Goal: Transaction & Acquisition: Book appointment/travel/reservation

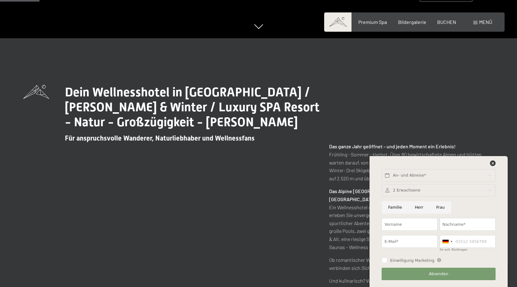
scroll to position [248, 0]
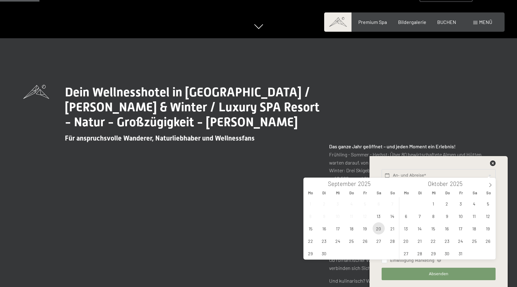
click at [383, 230] on span "20" at bounding box center [379, 228] width 12 height 12
click at [390, 232] on span "21" at bounding box center [392, 228] width 12 height 12
type input "Sa. 20.09.2025 - So. 21.09.2025"
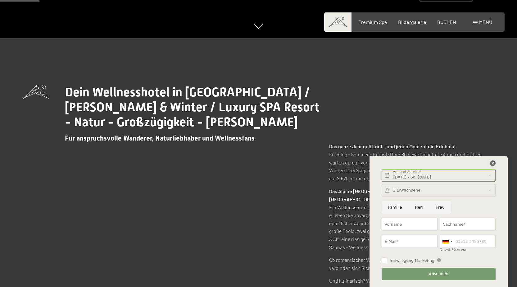
click at [495, 164] on icon at bounding box center [493, 163] width 6 height 6
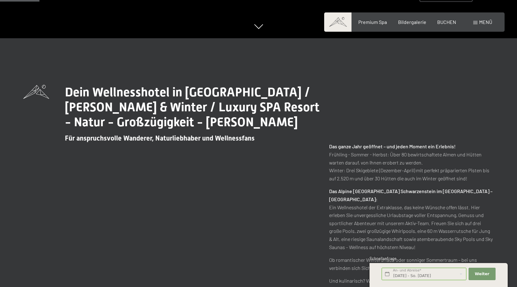
click at [445, 19] on div "Buchen Anfragen Premium Spa Bildergalerie BUCHEN Menü DE IT EN Gutschein Bilder…" at bounding box center [415, 22] width 156 height 7
click at [444, 24] on div "BUCHEN" at bounding box center [446, 21] width 19 height 7
click at [450, 23] on span "BUCHEN" at bounding box center [446, 21] width 19 height 6
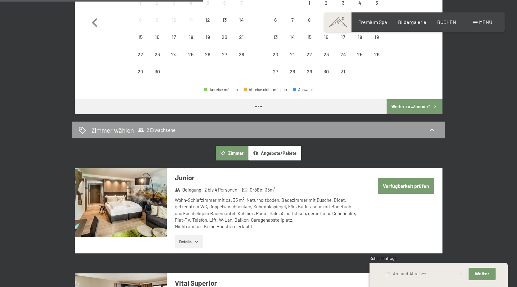
scroll to position [124, 0]
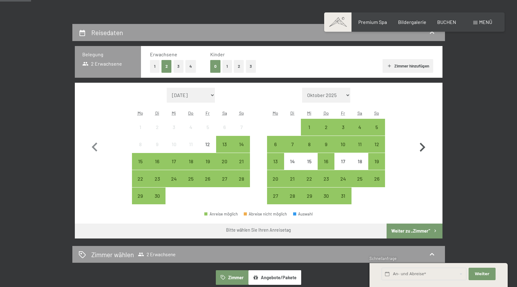
click at [420, 147] on icon "button" at bounding box center [422, 147] width 18 height 18
select select "[DATE]"
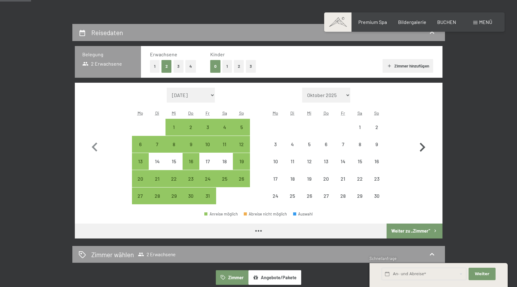
click at [420, 147] on icon "button" at bounding box center [422, 147] width 18 height 18
select select "[DATE]"
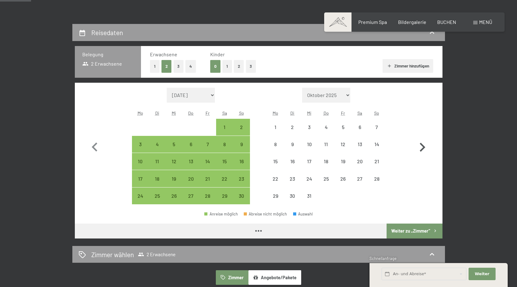
click at [420, 147] on icon "button" at bounding box center [422, 147] width 18 height 18
select select "[DATE]"
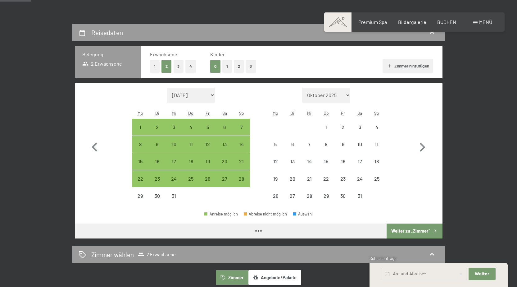
select select "[DATE]"
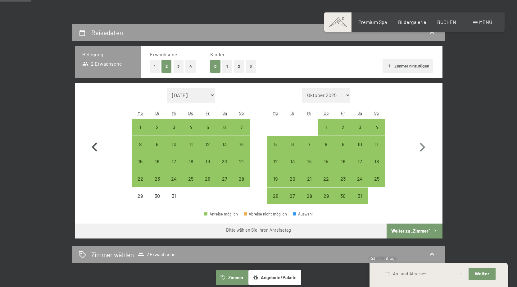
click at [96, 143] on icon "button" at bounding box center [95, 147] width 18 height 18
select select "[DATE]"
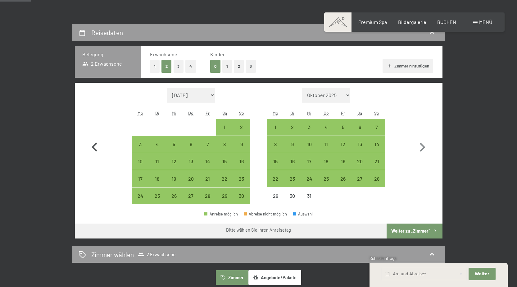
click at [96, 143] on icon "button" at bounding box center [95, 147] width 18 height 18
select select "[DATE]"
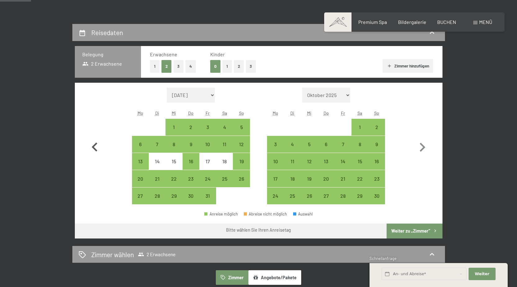
click at [93, 145] on icon "button" at bounding box center [95, 147] width 18 height 18
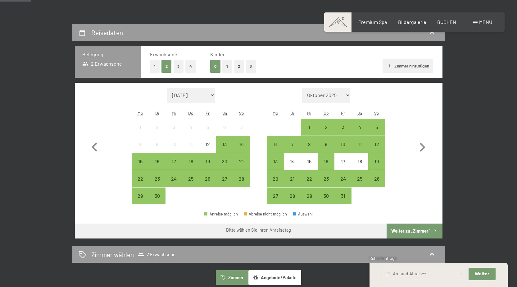
click at [224, 162] on span "Einwilligung Marketing*" at bounding box center [224, 161] width 51 height 6
click at [196, 162] on input "Einwilligung Marketing*" at bounding box center [193, 161] width 6 height 6
click at [225, 156] on div "20" at bounding box center [225, 161] width 16 height 16
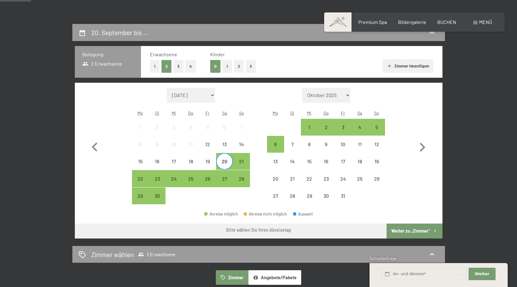
click at [243, 161] on span "Einwilligung Marketing*" at bounding box center [224, 161] width 51 height 6
click at [196, 161] on input "Einwilligung Marketing*" at bounding box center [193, 161] width 6 height 6
checkbox input "false"
click at [245, 161] on div "21" at bounding box center [241, 167] width 16 height 16
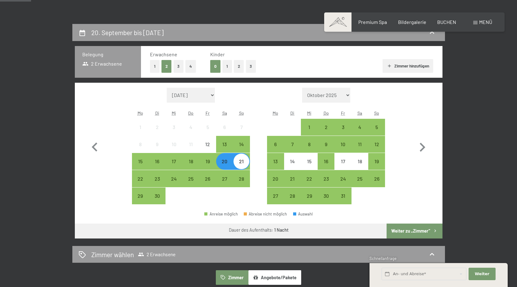
click at [409, 224] on button "Weiter zu „Zimmer“" at bounding box center [415, 230] width 56 height 15
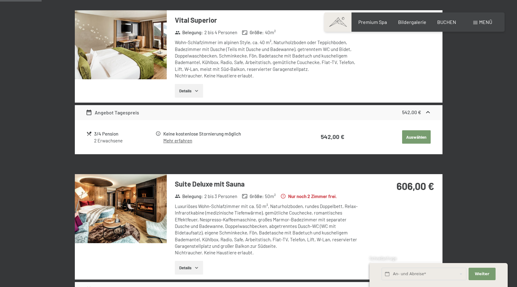
scroll to position [148, 0]
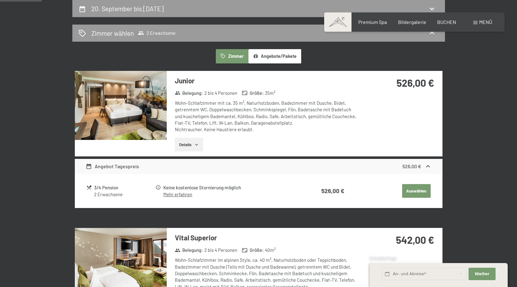
click at [188, 193] on link "Mehr erfahren" at bounding box center [177, 194] width 29 height 6
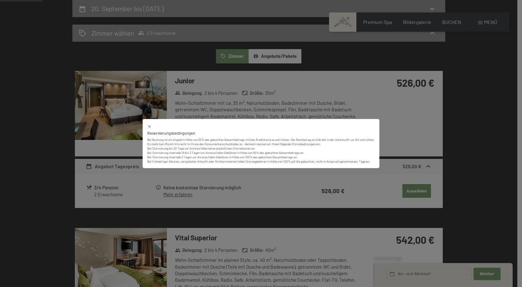
click at [276, 87] on div "Reservierungsbedingungen Bei Buchung ist ein Angeld in Höhe von 30% des gebucht…" at bounding box center [261, 143] width 522 height 287
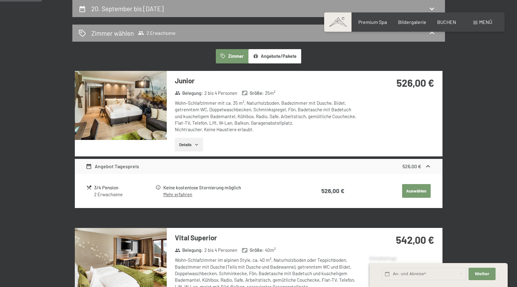
click at [135, 167] on div "Angebot Tagespreis" at bounding box center [112, 165] width 53 height 7
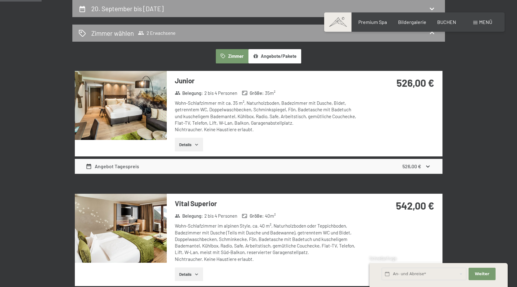
click at [117, 163] on div "Angebot Tagespreis" at bounding box center [112, 165] width 53 height 7
